Goal: Information Seeking & Learning: Learn about a topic

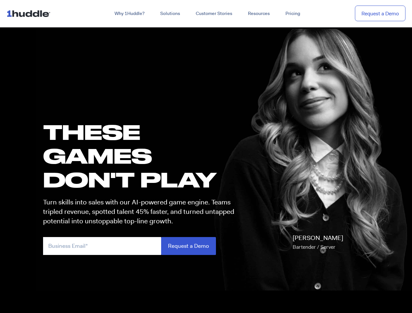
click at [206, 157] on h1 "these GAMES DON'T PLAY" at bounding box center [141, 156] width 197 height 72
click at [129, 14] on link "Why 1Huddle?" at bounding box center [130, 14] width 46 height 12
click at [170, 14] on link "Solutions" at bounding box center [170, 14] width 36 height 12
click at [258, 14] on link "Resources" at bounding box center [259, 14] width 38 height 12
click at [142, 246] on input "email" at bounding box center [102, 246] width 118 height 18
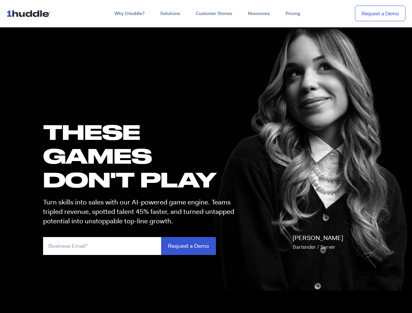
click at [188, 246] on input "Request a Demo" at bounding box center [188, 246] width 55 height 18
